Goal: Information Seeking & Learning: Learn about a topic

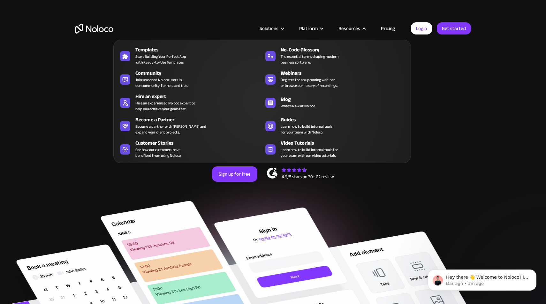
click at [390, 32] on nav "Templates Start Building Your Perfect App with Ready-to-Use Templates No-Code G…" at bounding box center [262, 97] width 298 height 133
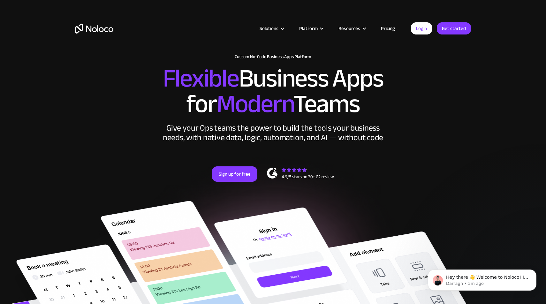
click at [389, 29] on link "Pricing" at bounding box center [388, 28] width 30 height 8
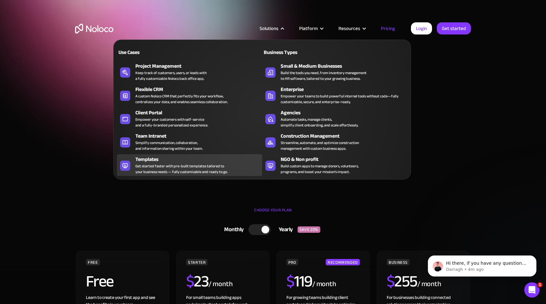
click at [182, 166] on div "Get started faster with pre-built templates tailored to your business needs — f…" at bounding box center [181, 168] width 92 height 11
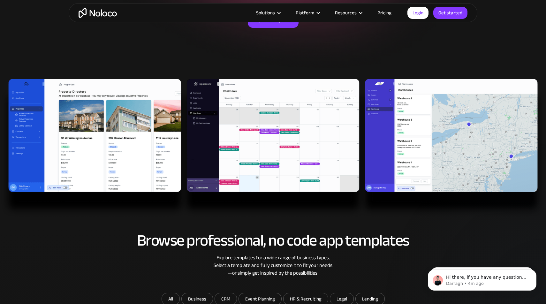
click at [446, 136] on img at bounding box center [273, 148] width 546 height 139
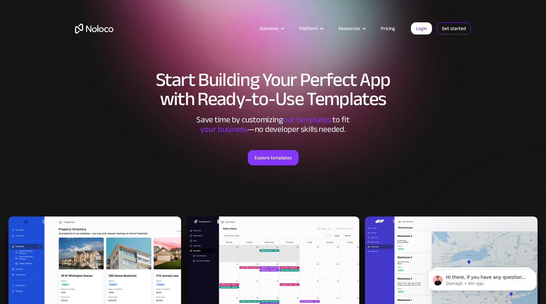
click at [0, 0] on link "Get started" at bounding box center [0, 0] width 0 height 0
